Goal: Information Seeking & Learning: Find specific fact

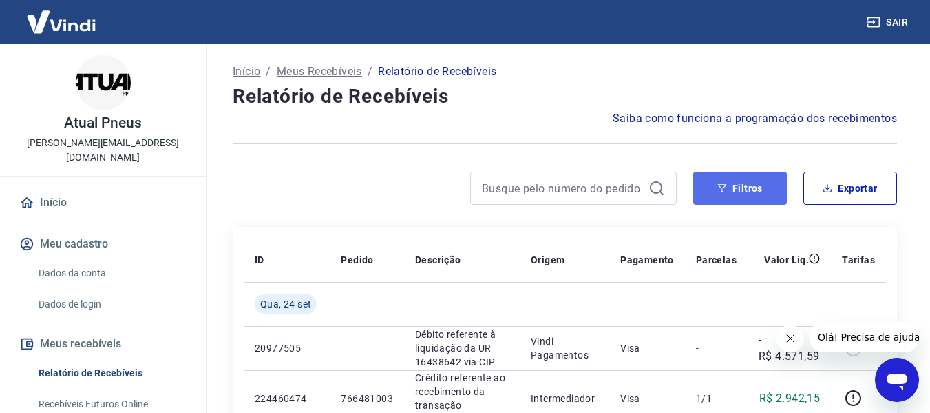
click at [717, 183] on button "Filtros" at bounding box center [741, 187] width 94 height 33
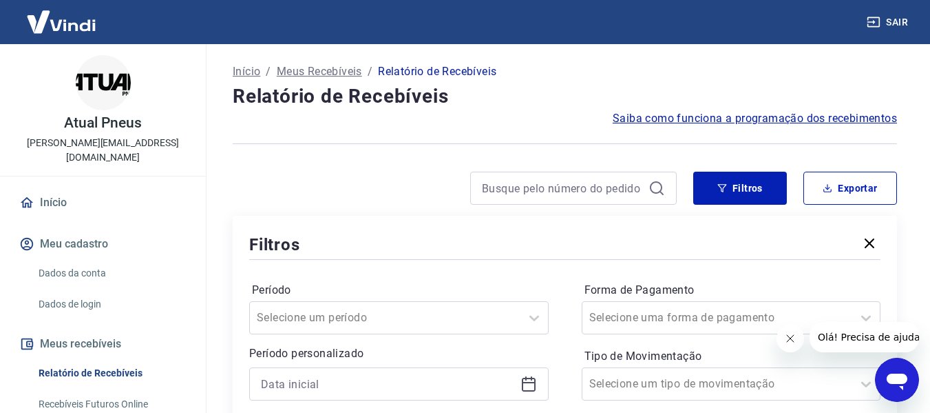
click at [533, 385] on icon at bounding box center [529, 383] width 17 height 17
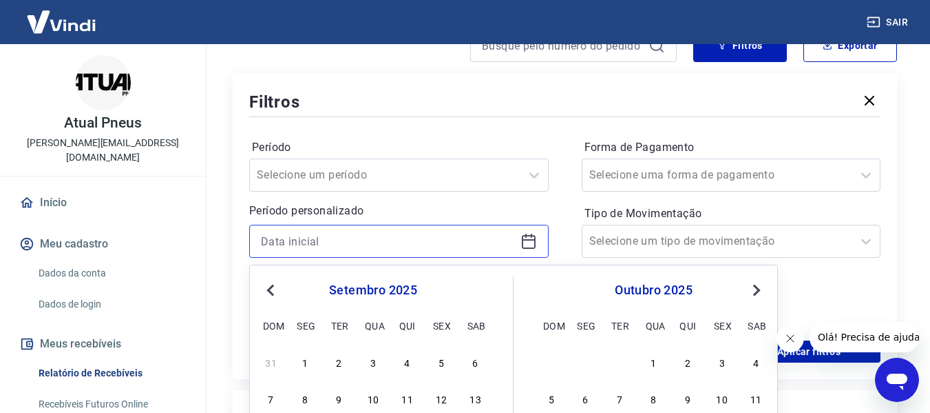
scroll to position [207, 0]
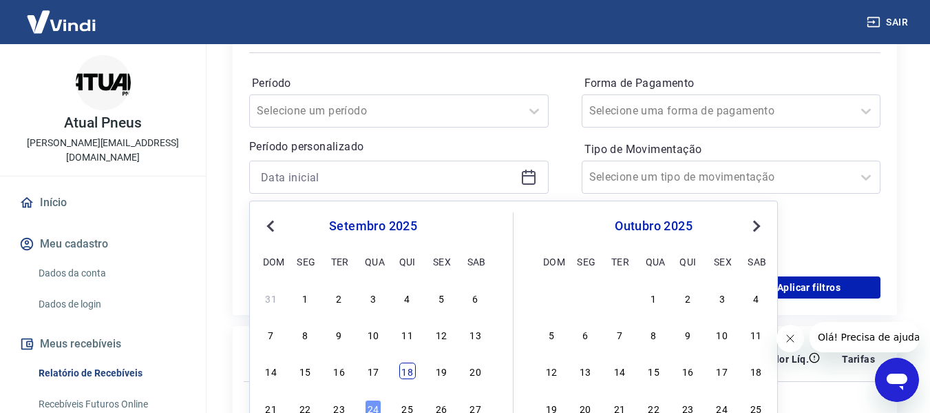
click at [407, 369] on div "18" at bounding box center [407, 370] width 17 height 17
type input "[DATE]"
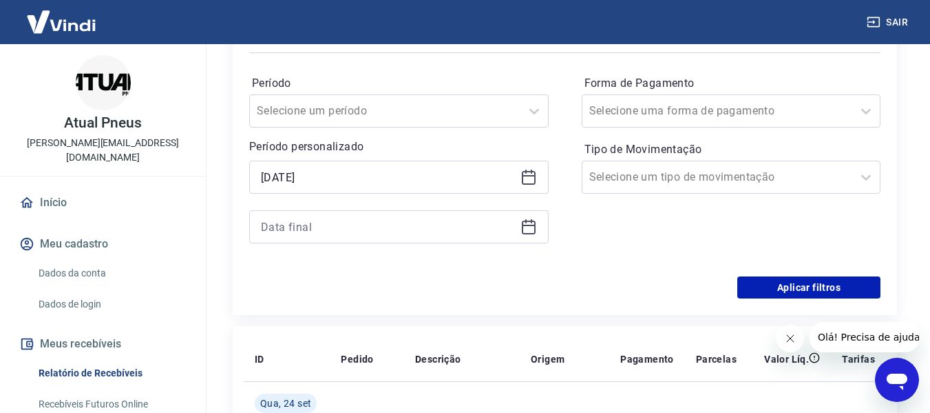
click at [530, 226] on icon at bounding box center [529, 225] width 14 height 1
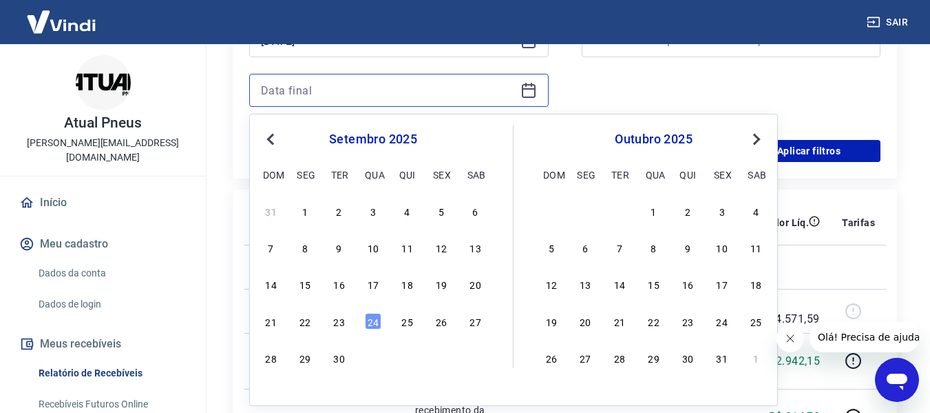
scroll to position [344, 0]
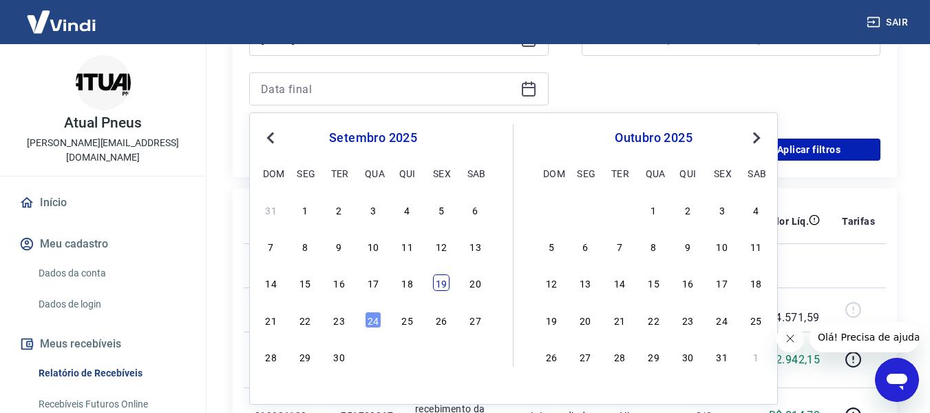
click at [436, 286] on div "19" at bounding box center [441, 282] width 17 height 17
type input "[DATE]"
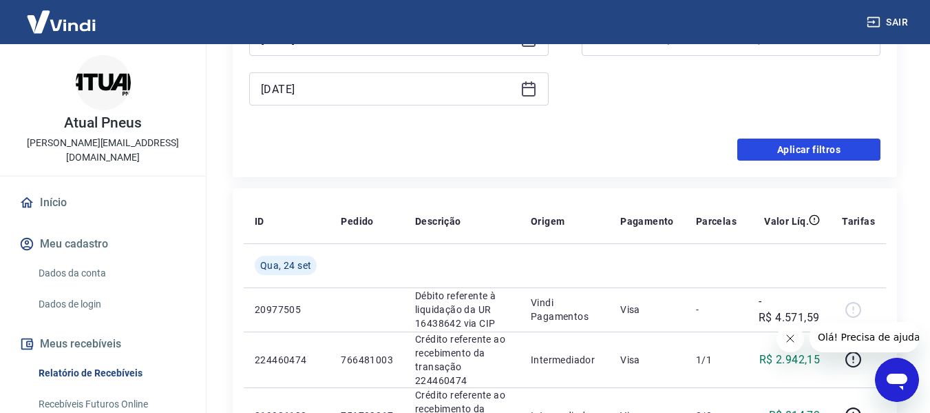
click at [809, 154] on button "Aplicar filtros" at bounding box center [809, 149] width 143 height 22
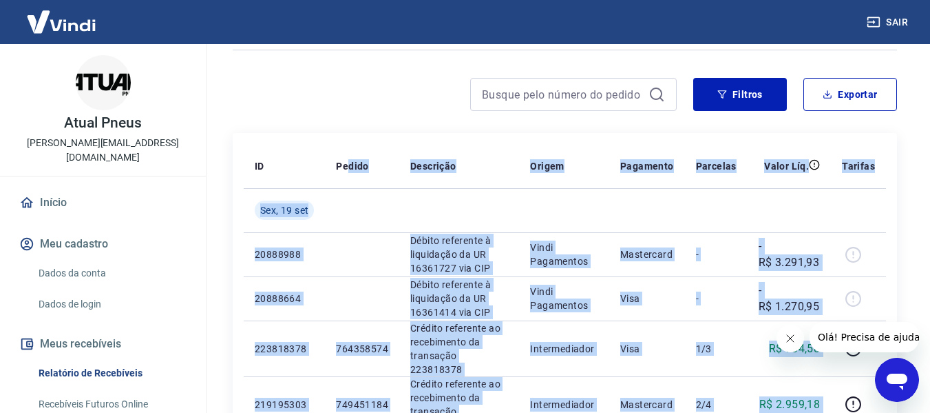
scroll to position [74, 0]
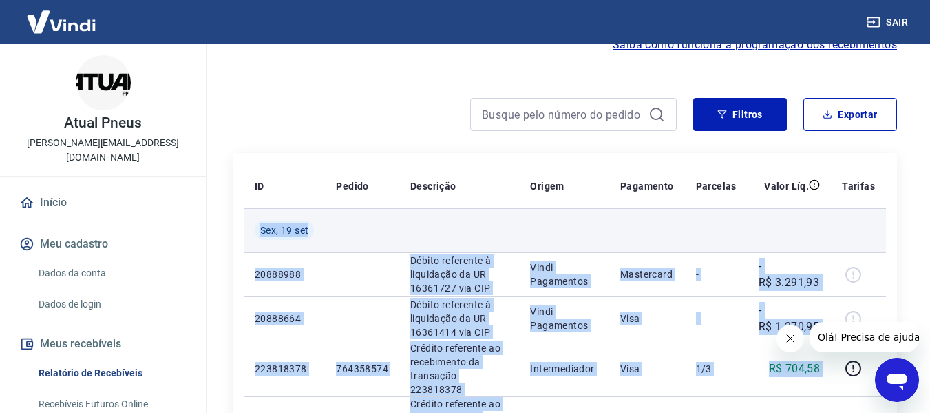
drag, startPoint x: 826, startPoint y: 170, endPoint x: 260, endPoint y: 232, distance: 569.5
copy tbody "Lor, 51 ips 55584946 Dolors ametconse a elitseddoe te IN 97040235 utl ETD Magna…"
drag, startPoint x: 437, startPoint y: 218, endPoint x: 441, endPoint y: 228, distance: 10.2
click at [437, 218] on td at bounding box center [459, 230] width 120 height 44
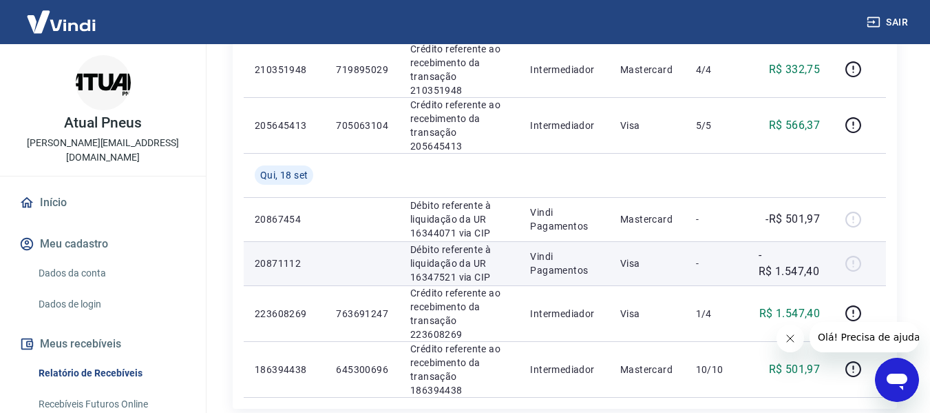
scroll to position [556, 0]
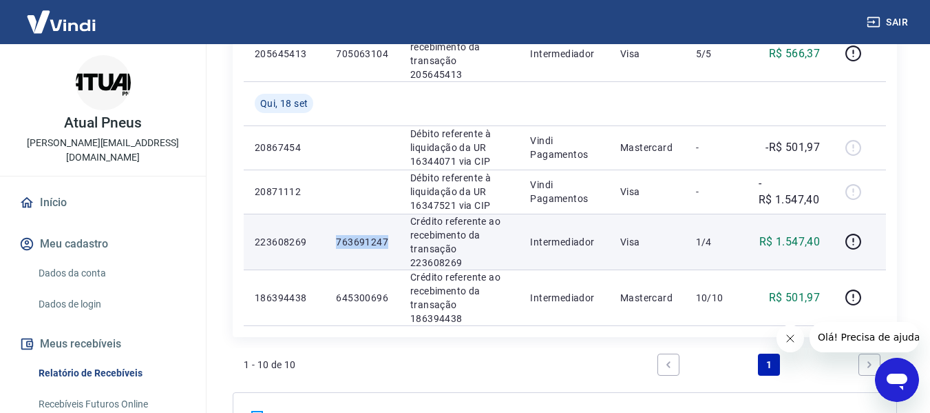
drag, startPoint x: 399, startPoint y: 191, endPoint x: 338, endPoint y: 191, distance: 60.6
click at [337, 213] on td "763691247" at bounding box center [362, 241] width 74 height 56
copy p "763691247"
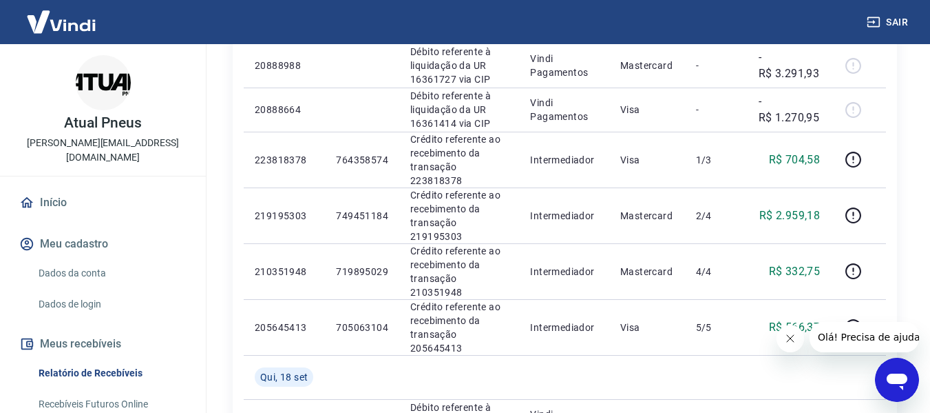
scroll to position [280, 0]
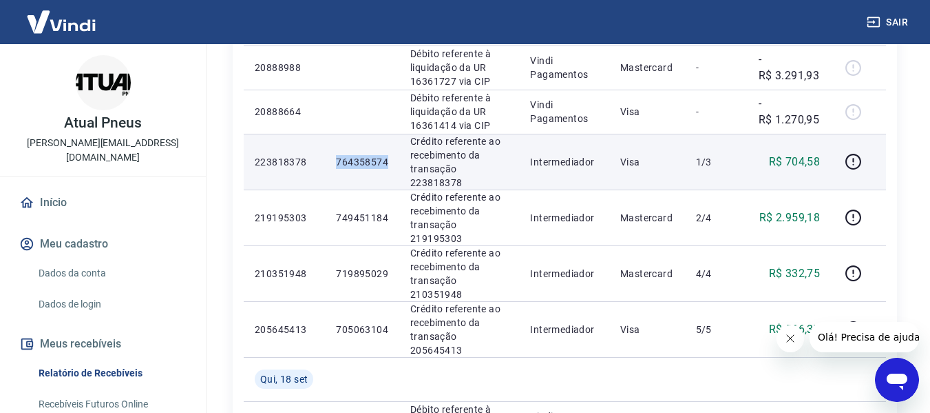
drag, startPoint x: 390, startPoint y: 156, endPoint x: 333, endPoint y: 155, distance: 57.2
click at [333, 155] on td "764358574" at bounding box center [362, 162] width 74 height 56
copy p "764358574"
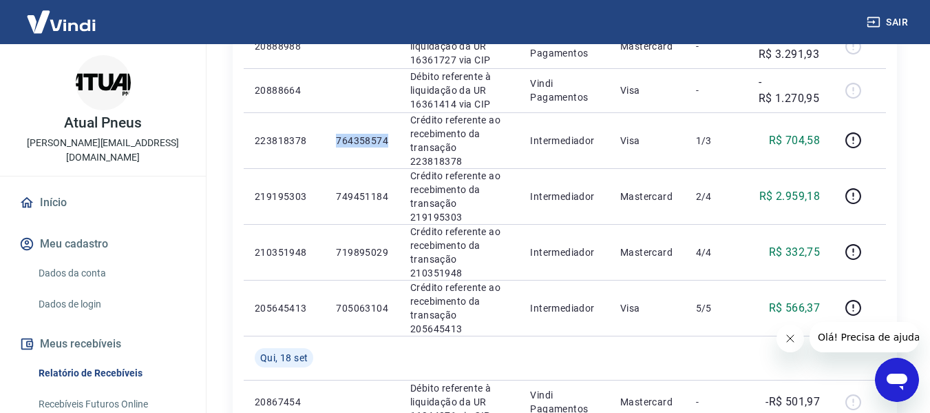
scroll to position [487, 0]
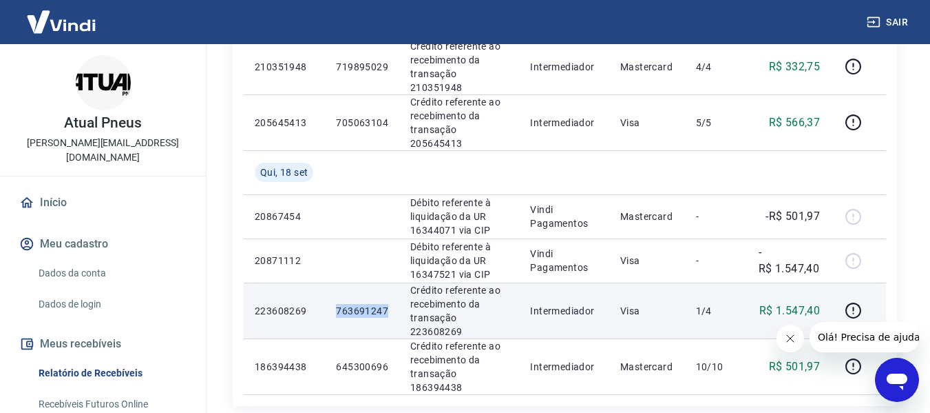
drag, startPoint x: 388, startPoint y: 257, endPoint x: 331, endPoint y: 259, distance: 57.2
click at [331, 282] on td "763691247" at bounding box center [362, 310] width 74 height 56
copy p "763691247"
